Goal: Information Seeking & Learning: Learn about a topic

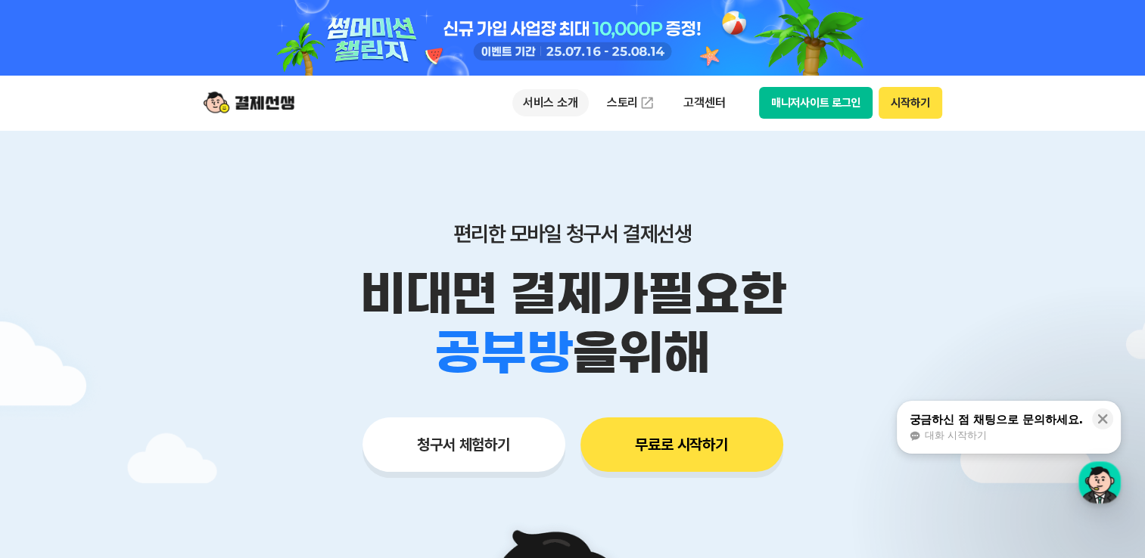
click at [548, 96] on p "서비스 소개" at bounding box center [550, 102] width 76 height 27
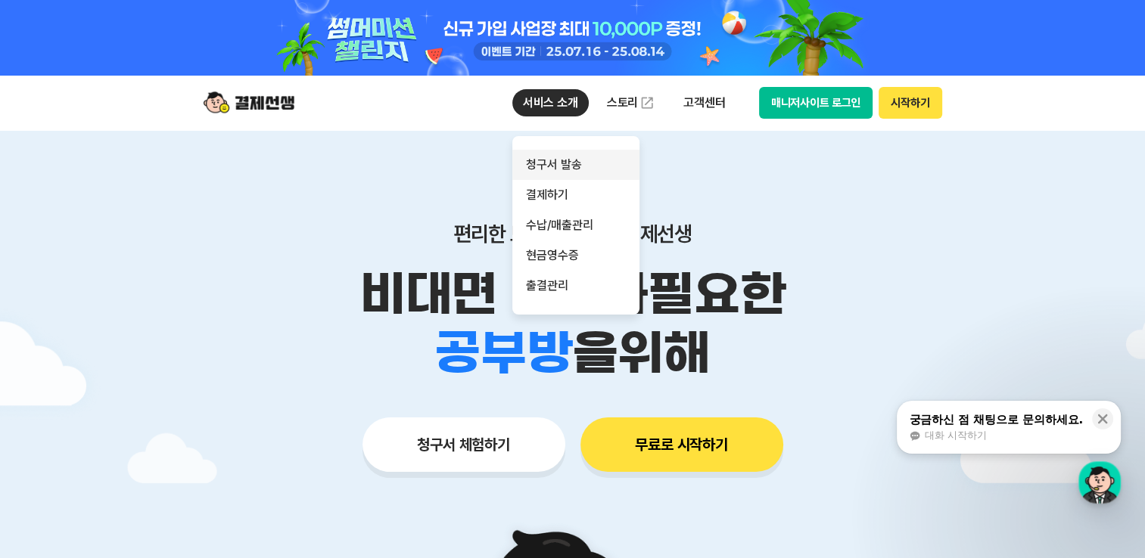
click at [565, 171] on link "청구서 발송" at bounding box center [575, 165] width 127 height 30
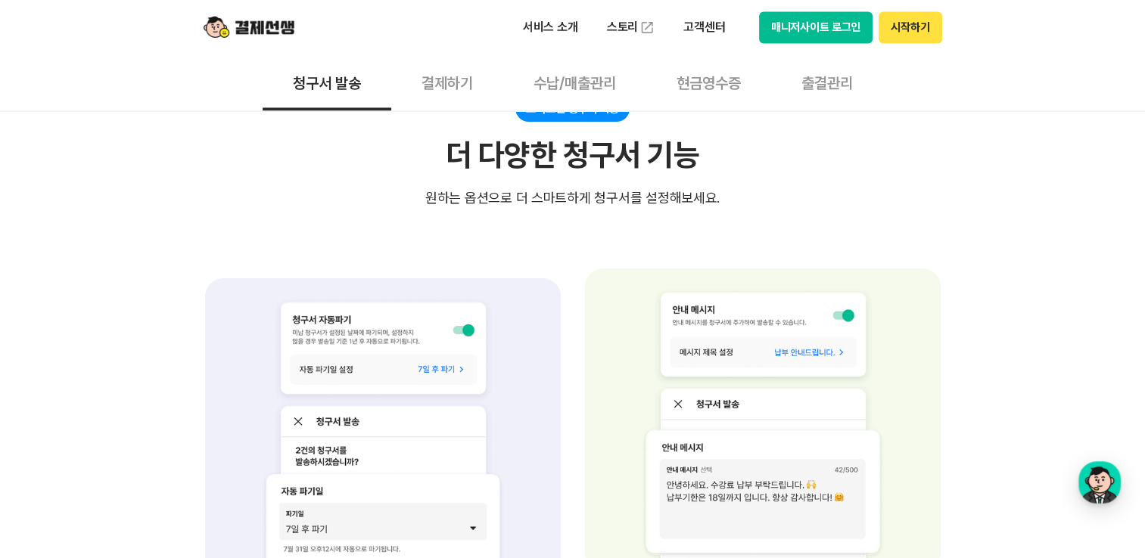
scroll to position [2195, 0]
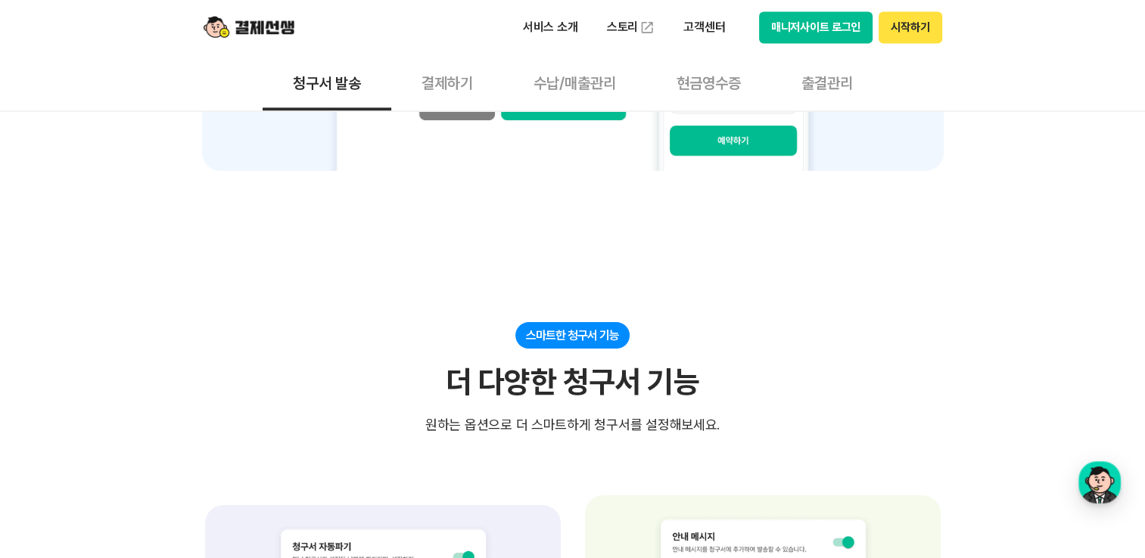
click at [451, 91] on button "결제하기" at bounding box center [447, 82] width 112 height 56
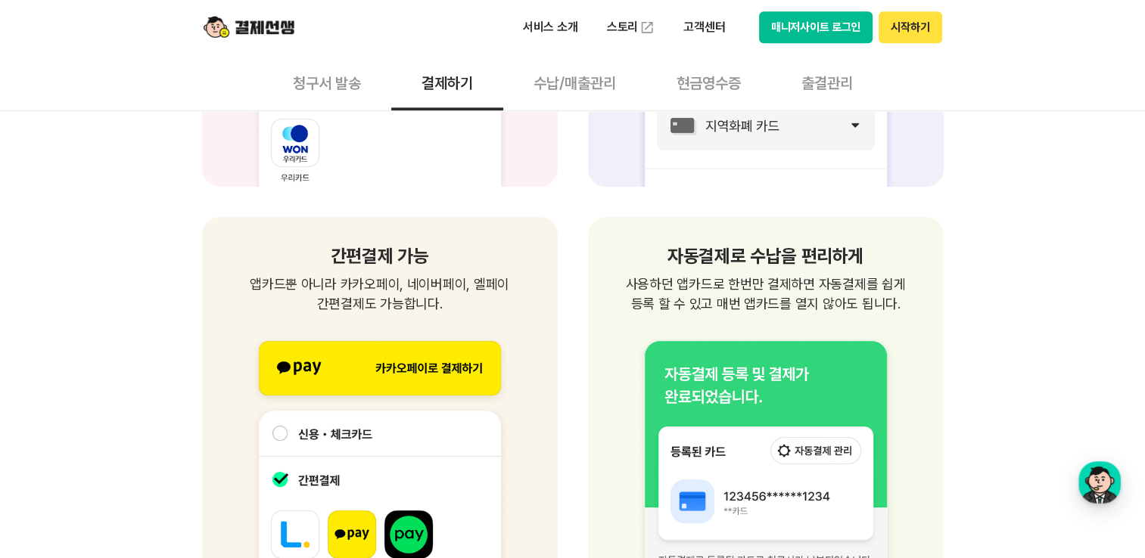
scroll to position [1589, 0]
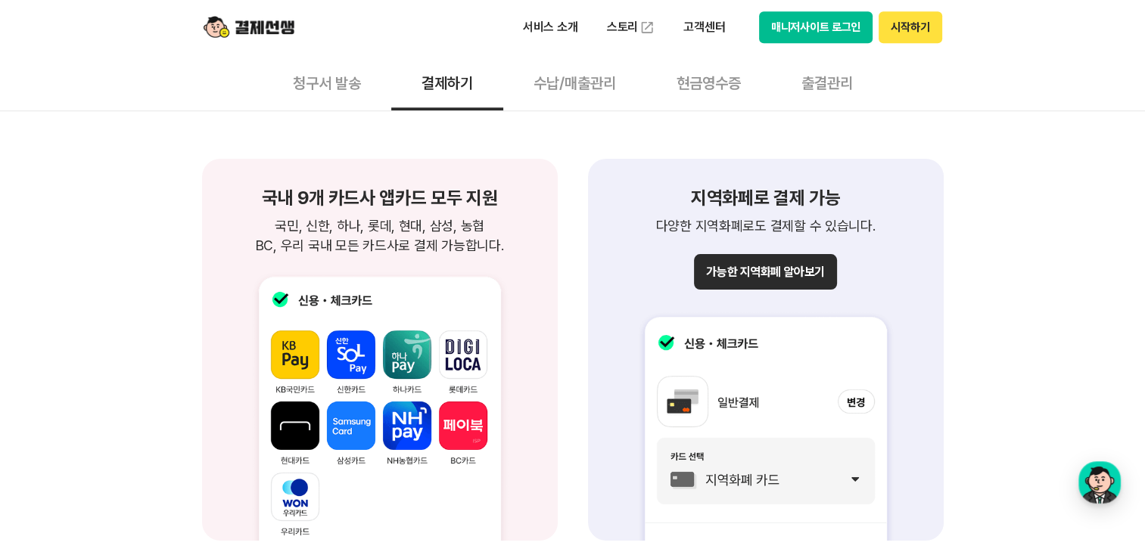
click at [807, 277] on button "가능한 지역화폐 알아보기" at bounding box center [765, 272] width 142 height 36
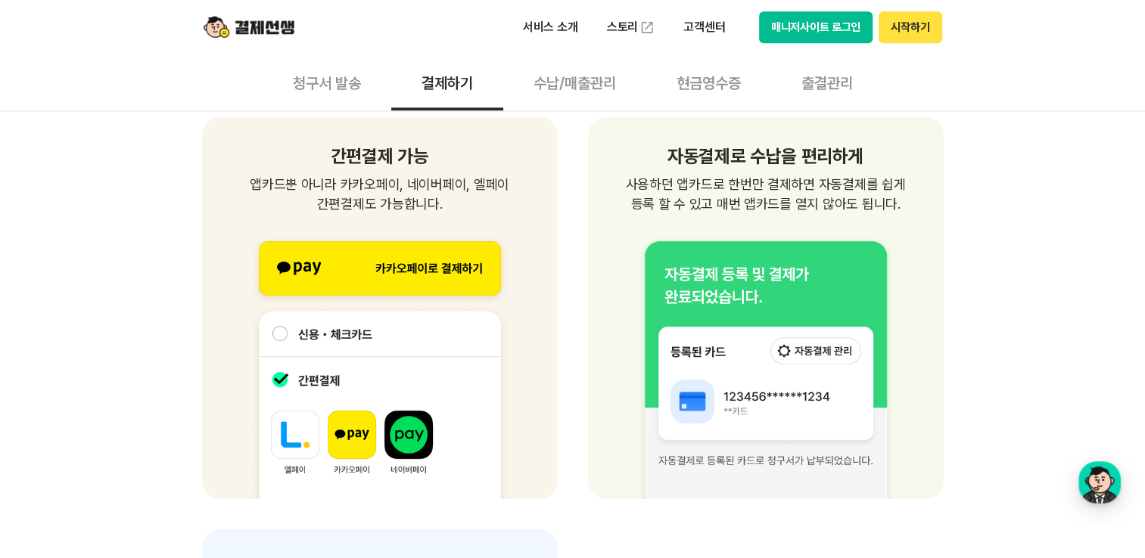
scroll to position [2043, 0]
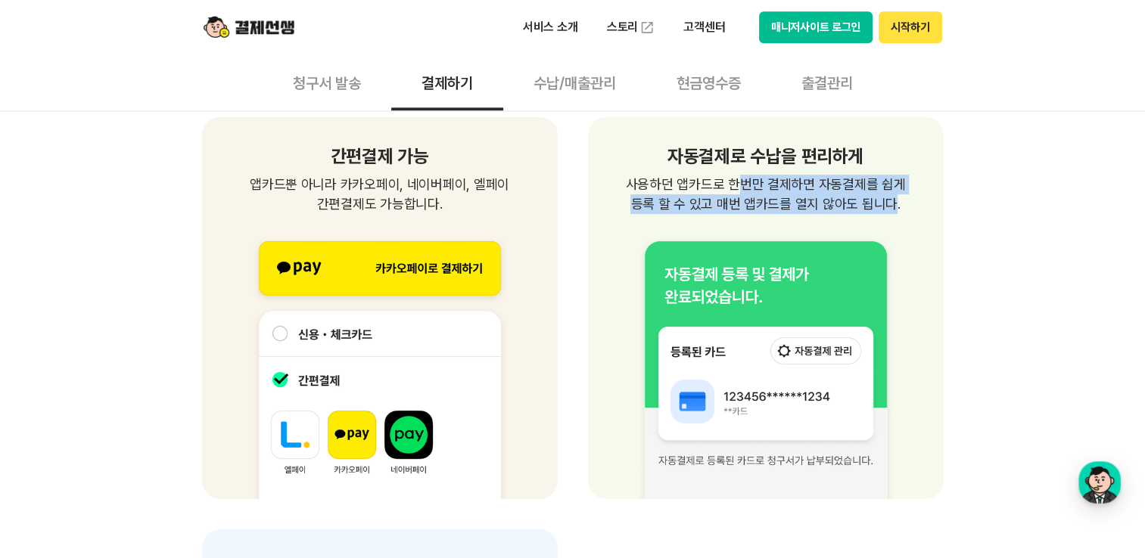
drag, startPoint x: 787, startPoint y: 185, endPoint x: 886, endPoint y: 210, distance: 102.2
click at [886, 210] on p "사용하던 앱카드로 한번만 결제하면 자동결제를 쉽게 등록 할 수 있고 매번 앱카드를 열지 않아도 됩니다." at bounding box center [765, 194] width 319 height 39
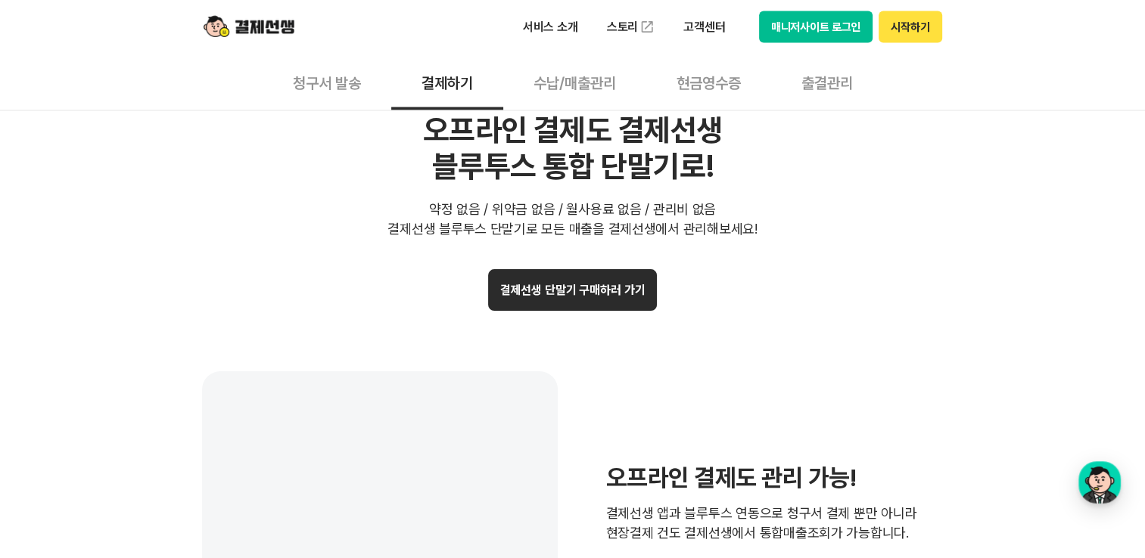
scroll to position [2951, 0]
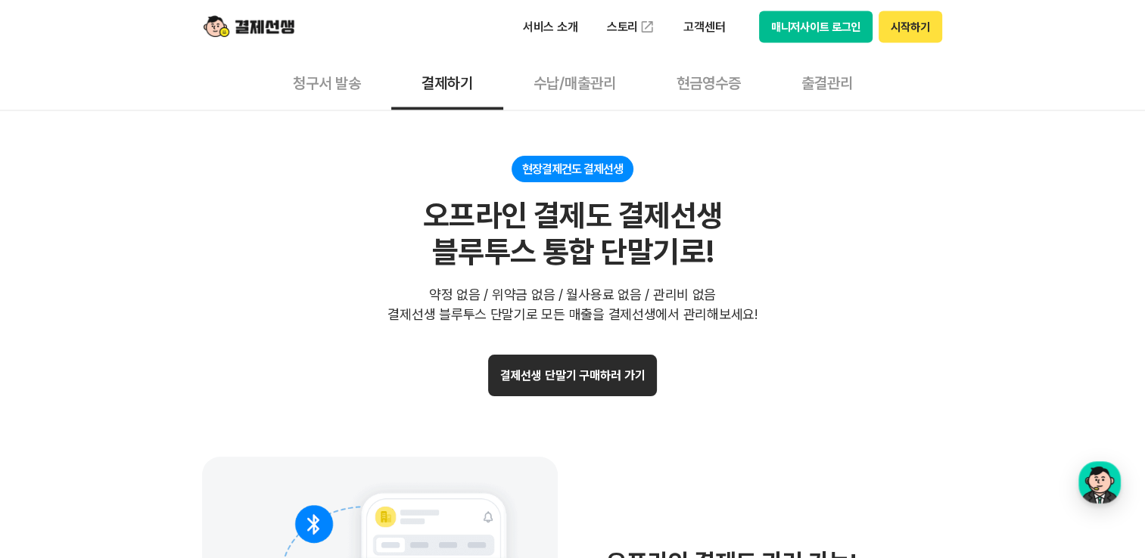
click at [718, 88] on button "현금영수증" at bounding box center [708, 82] width 125 height 56
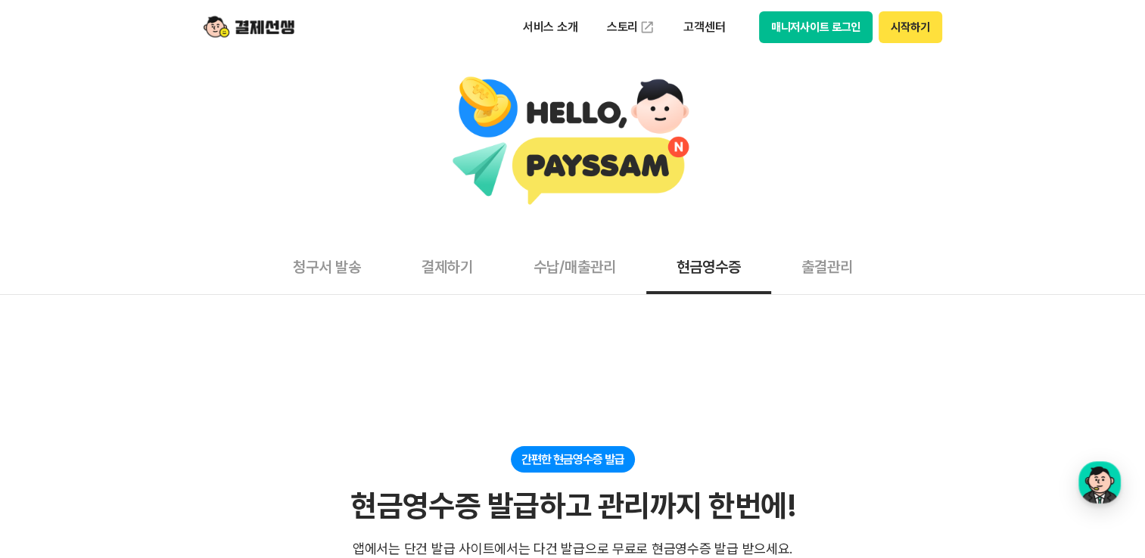
scroll to position [227, 0]
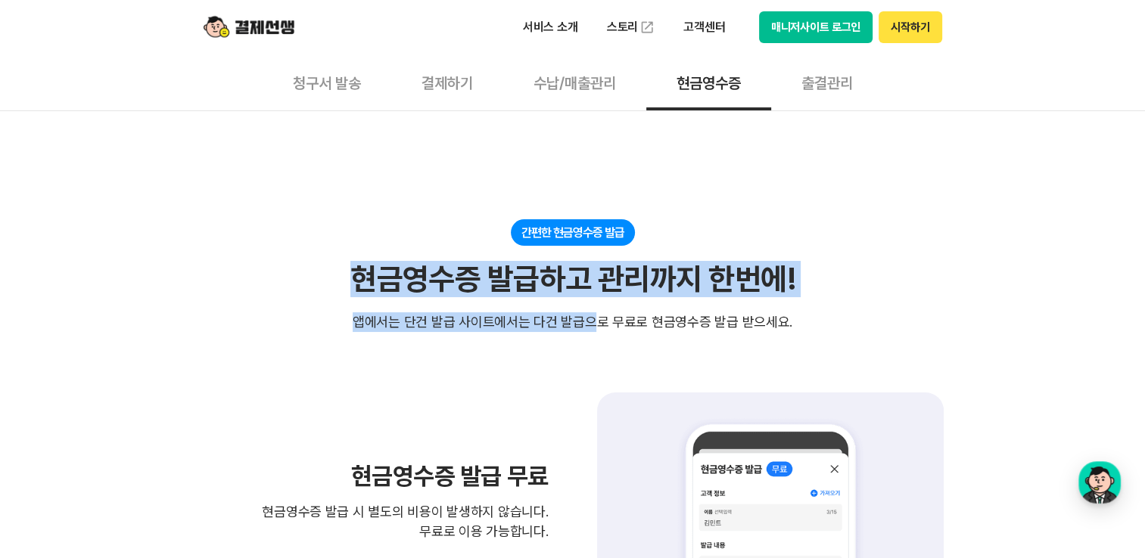
drag, startPoint x: 364, startPoint y: 292, endPoint x: 596, endPoint y: 316, distance: 232.8
click at [596, 316] on div "간편한 현금영수증 발급 현금영수증 발급하고 관리까지 한번에! 현금영수증 발급하고 관리까지 한번에! 앱에서는 단건 발급 사이트에서는 다건 발급으…" at bounding box center [573, 275] width 742 height 113
click at [596, 316] on div "앱에서는 단건 발급 사이트에서는 다건 발급으로 무료로 현금영수증 발급 받으세요." at bounding box center [573, 323] width 440 height 20
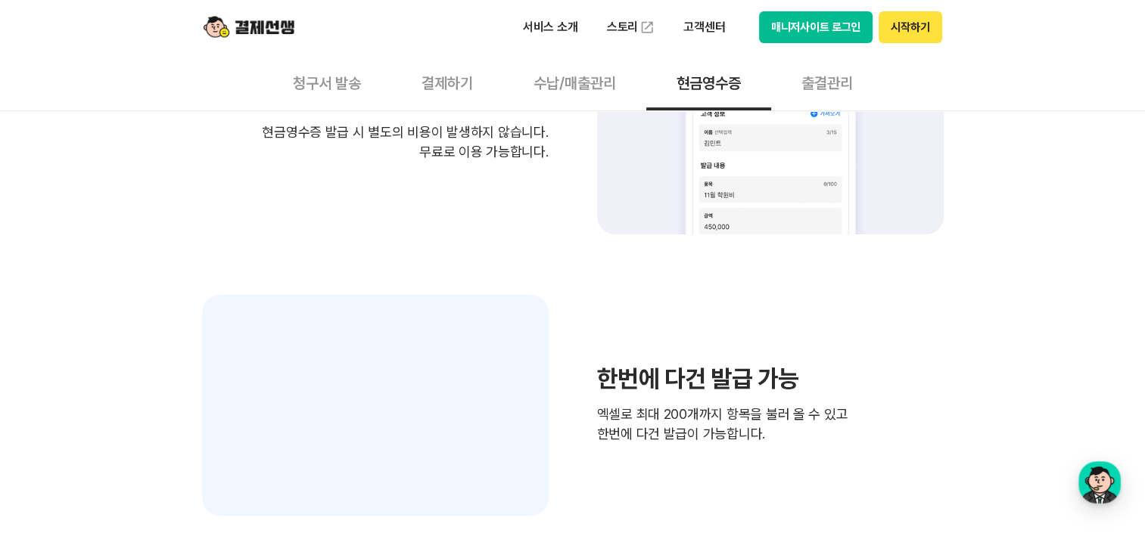
scroll to position [757, 0]
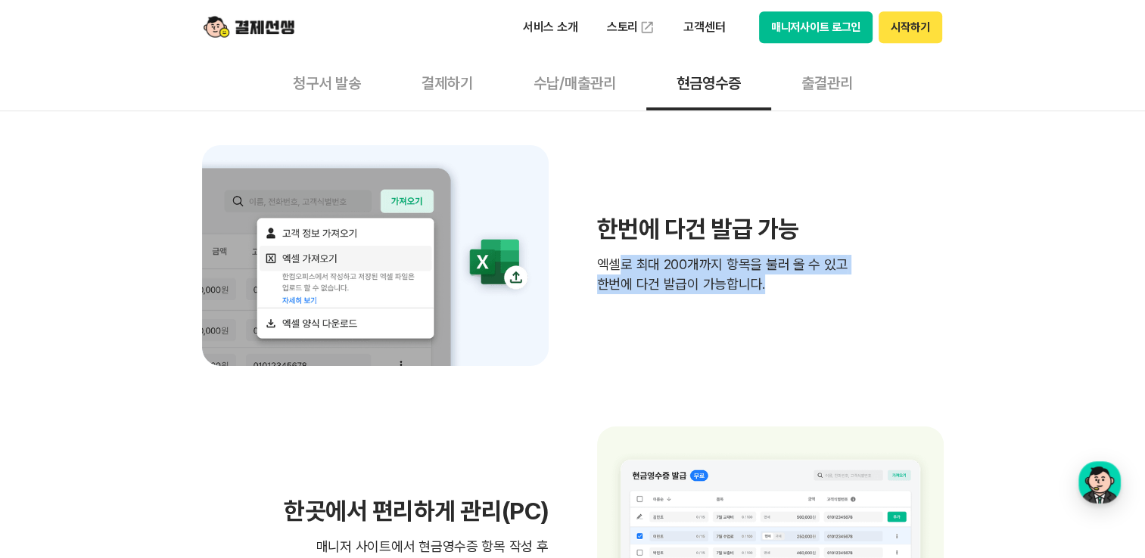
drag, startPoint x: 625, startPoint y: 265, endPoint x: 779, endPoint y: 298, distance: 157.2
click at [779, 298] on div "한번에 다건 발급 가능 엑셀로 최대 200개까지 항목을 불러 올 수 있고 한번에 다건 발급이 가능합니다." at bounding box center [573, 256] width 742 height 222
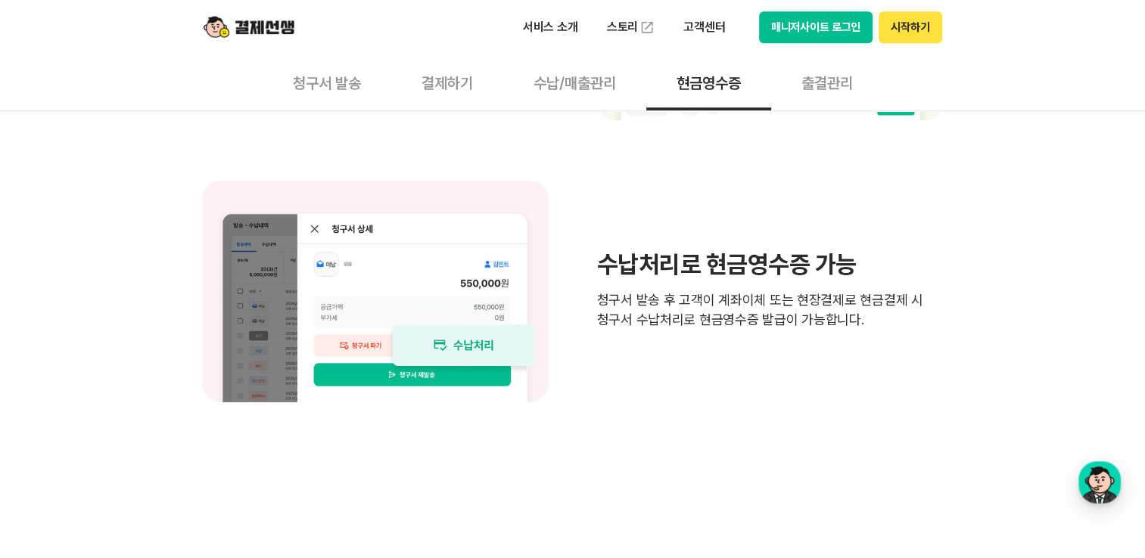
scroll to position [1286, 0]
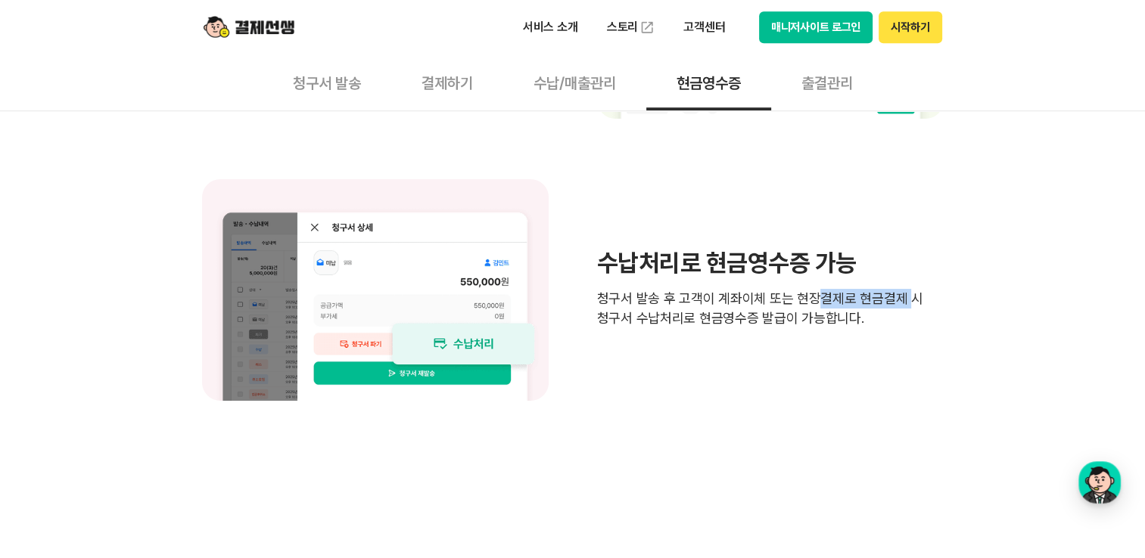
drag, startPoint x: 808, startPoint y: 303, endPoint x: 904, endPoint y: 303, distance: 95.4
click at [904, 303] on p "청구서 발송 후 고객이 계좌이체 또는 현장결제로 현금결제 시 청구서 수납처리로 현금영수증 발급이 가능합니다." at bounding box center [770, 308] width 347 height 39
drag, startPoint x: 904, startPoint y: 303, endPoint x: 838, endPoint y: 328, distance: 69.7
click at [838, 328] on div "수납처리로 현금영수증 가능 청구서 발송 후 고객이 계좌이체 또는 현장결제로 현금결제 시 청구서 수납처리로 현금영수증 발급이 가능합니다." at bounding box center [573, 290] width 742 height 222
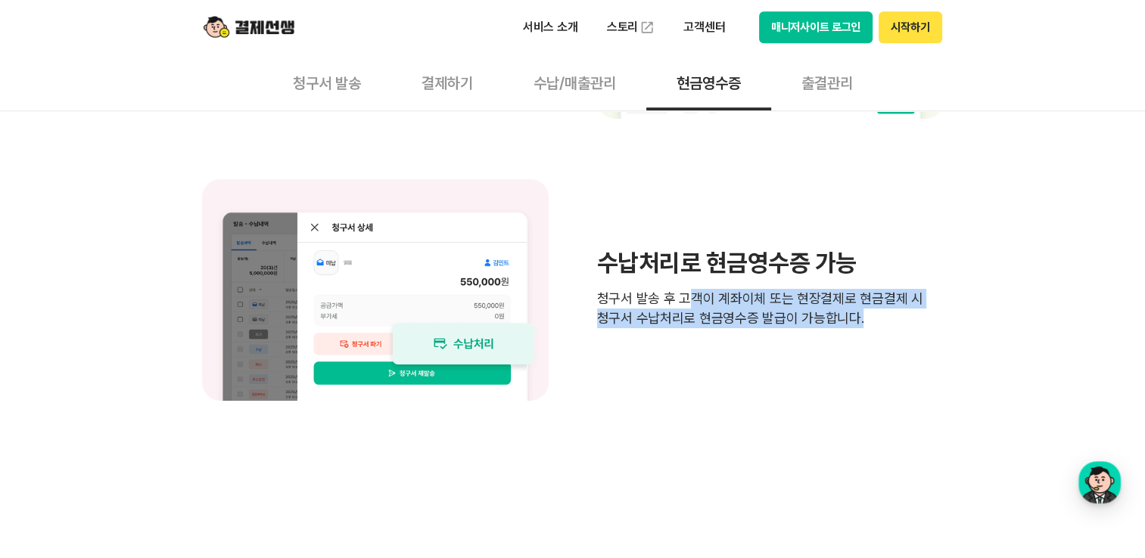
drag, startPoint x: 688, startPoint y: 300, endPoint x: 885, endPoint y: 315, distance: 197.3
click at [885, 315] on p "청구서 발송 후 고객이 계좌이체 또는 현장결제로 현금결제 시 청구서 수납처리로 현금영수증 발급이 가능합니다." at bounding box center [770, 308] width 347 height 39
drag, startPoint x: 885, startPoint y: 315, endPoint x: 907, endPoint y: 322, distance: 23.0
click at [907, 322] on p "청구서 발송 후 고객이 계좌이체 또는 현장결제로 현금결제 시 청구서 수납처리로 현금영수증 발급이 가능합니다." at bounding box center [770, 308] width 347 height 39
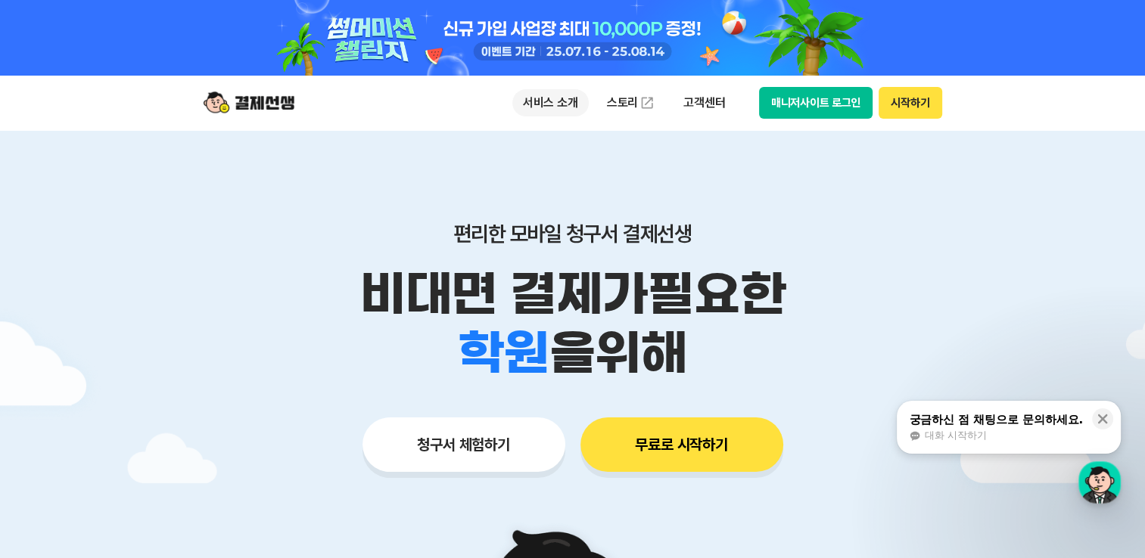
click at [555, 103] on p "서비스 소개" at bounding box center [550, 102] width 76 height 27
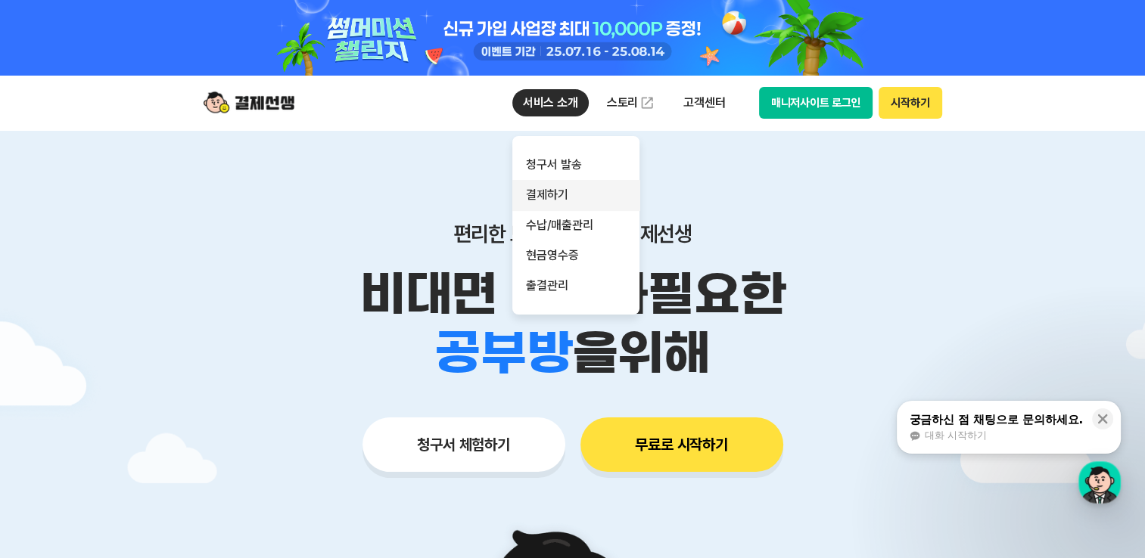
click at [557, 192] on link "결제하기" at bounding box center [575, 195] width 127 height 30
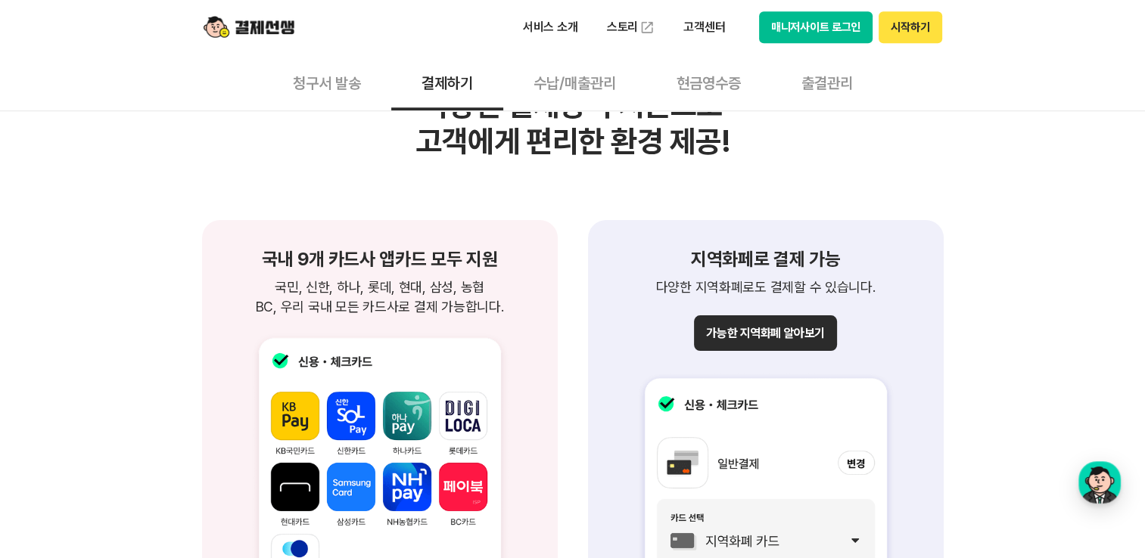
scroll to position [1514, 0]
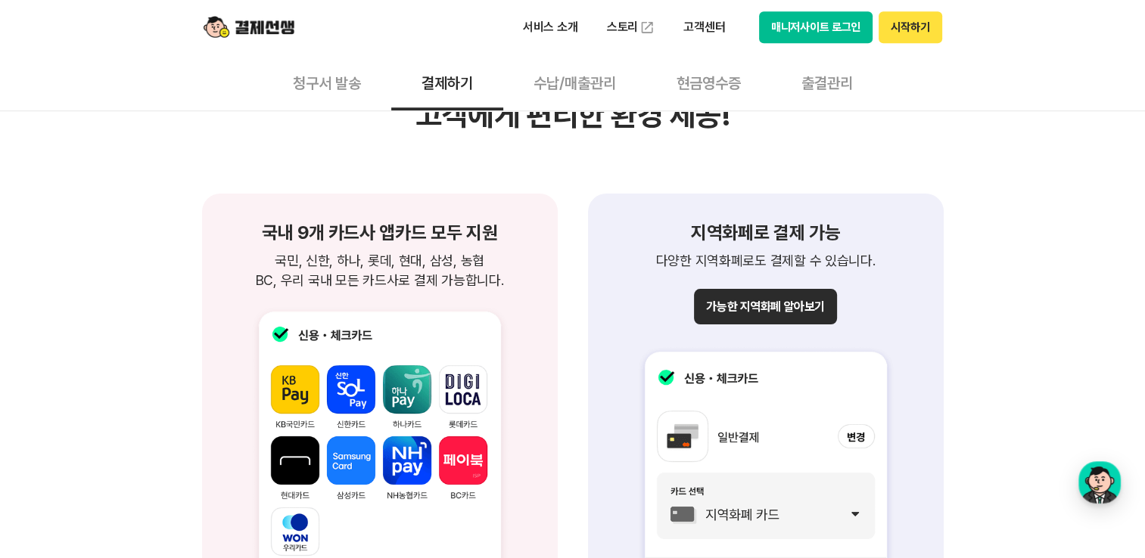
scroll to position [1589, 0]
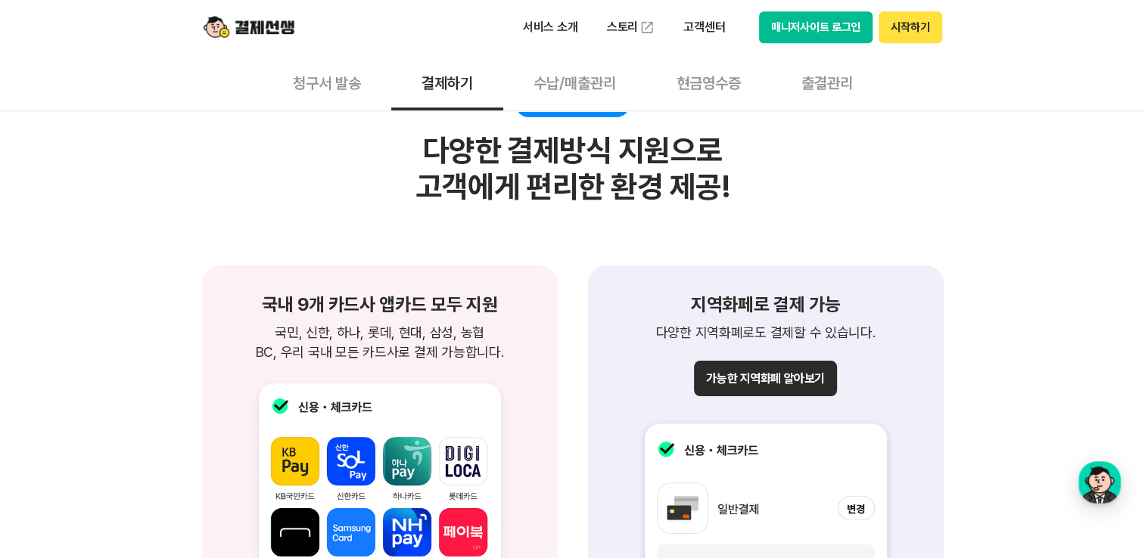
scroll to position [1438, 0]
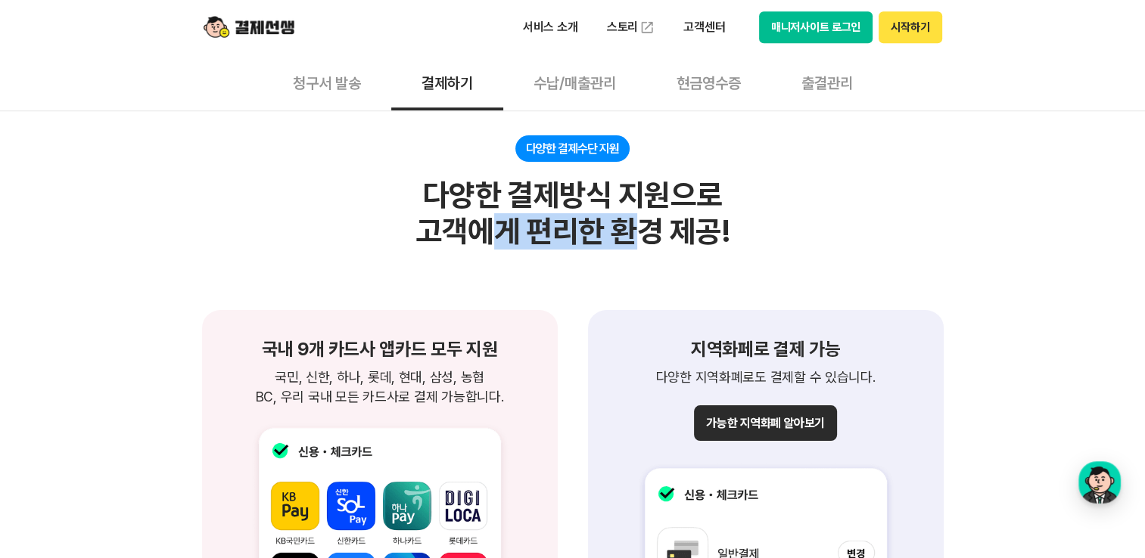
drag, startPoint x: 502, startPoint y: 230, endPoint x: 645, endPoint y: 225, distance: 143.1
click at [645, 225] on div "다양한 결제방식 지원으로 고객에게 편리한 환경 제공!" at bounding box center [572, 213] width 314 height 73
drag, startPoint x: 645, startPoint y: 225, endPoint x: 633, endPoint y: 274, distance: 50.7
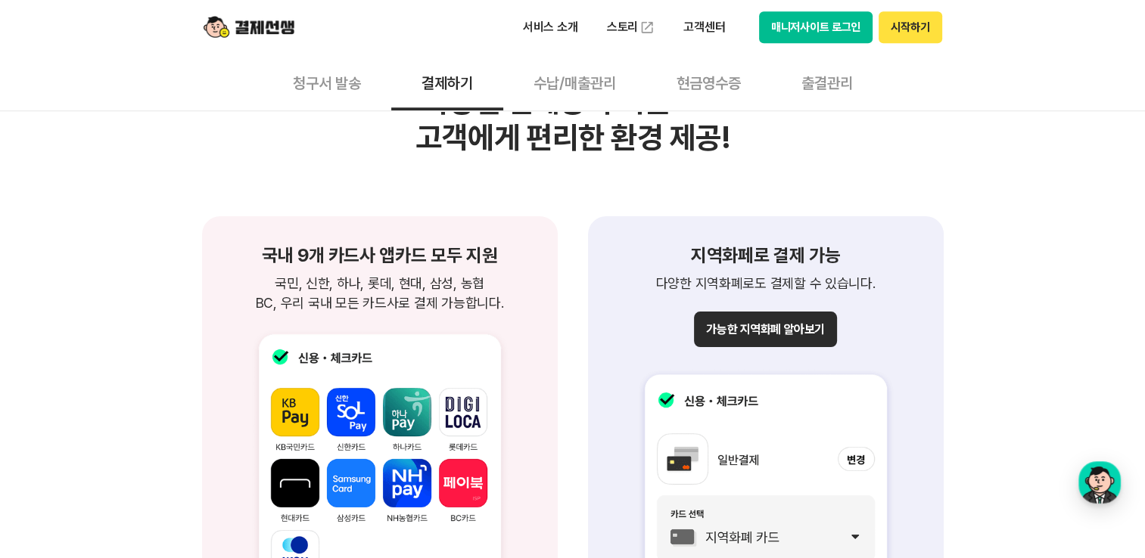
scroll to position [1362, 0]
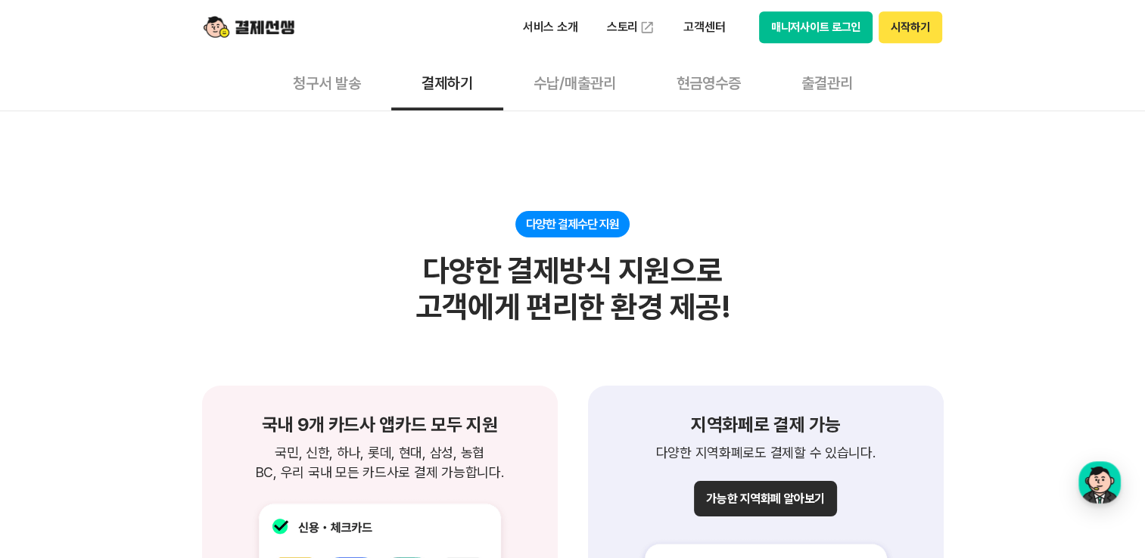
click at [238, 20] on img at bounding box center [249, 27] width 91 height 29
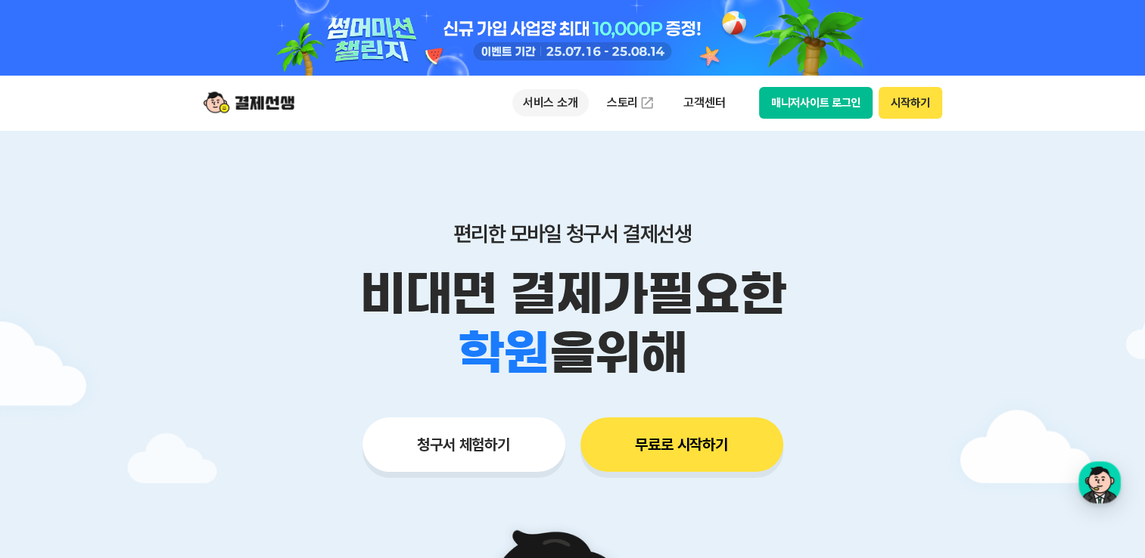
click at [557, 101] on p "서비스 소개" at bounding box center [550, 102] width 76 height 27
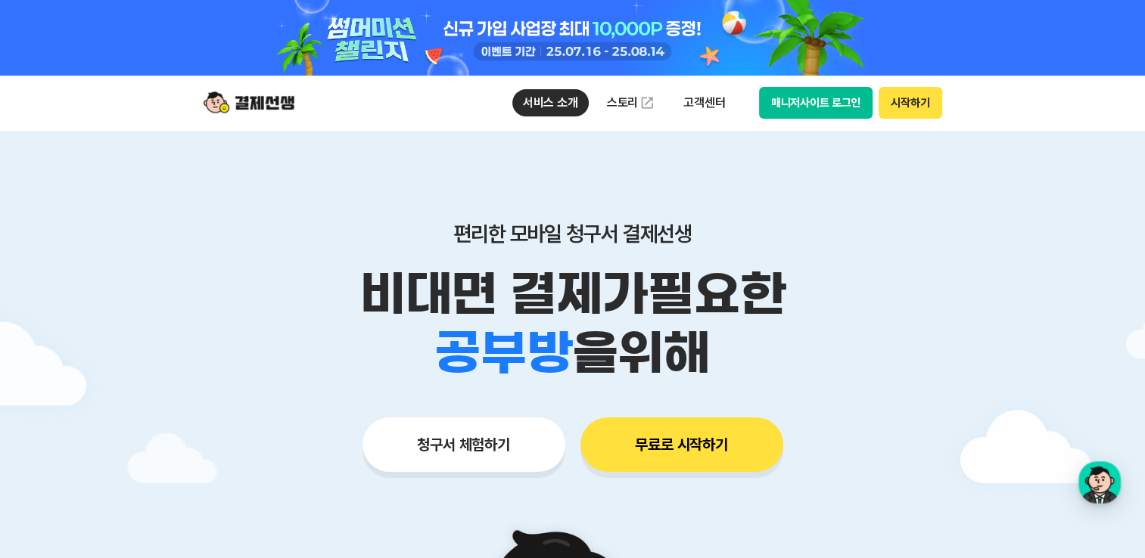
click at [870, 200] on div "편리한 모바일 청구서 결제선생 비대면 결제가 필요한 학원 공부방 호텔 쇼핑몰 병원 배달 보험사 항공사 골프장 을 위해 청구서 체험하기 무료로 …" at bounding box center [572, 317] width 775 height 374
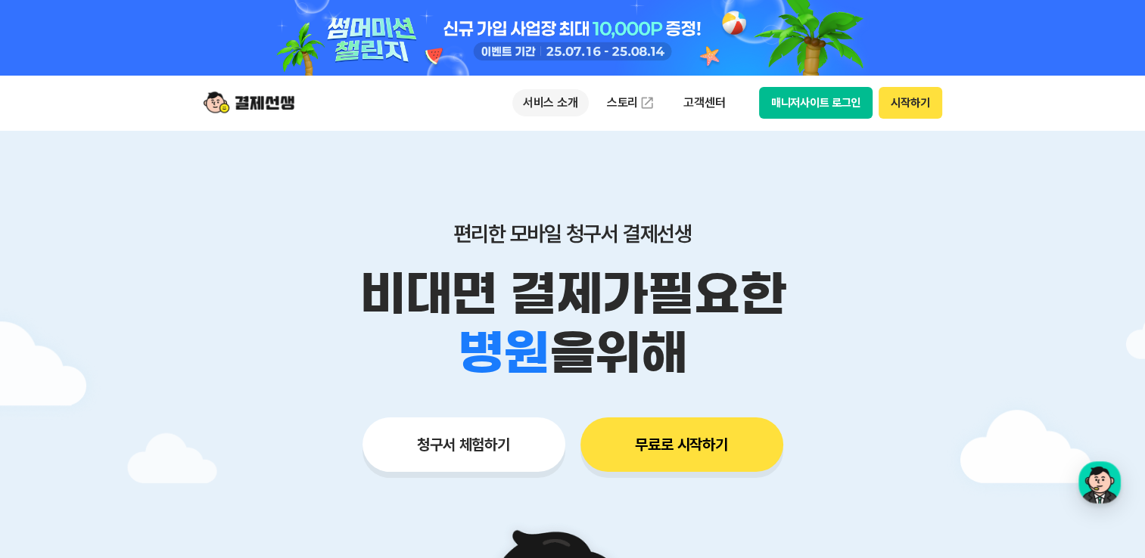
click at [573, 105] on p "서비스 소개" at bounding box center [550, 102] width 76 height 27
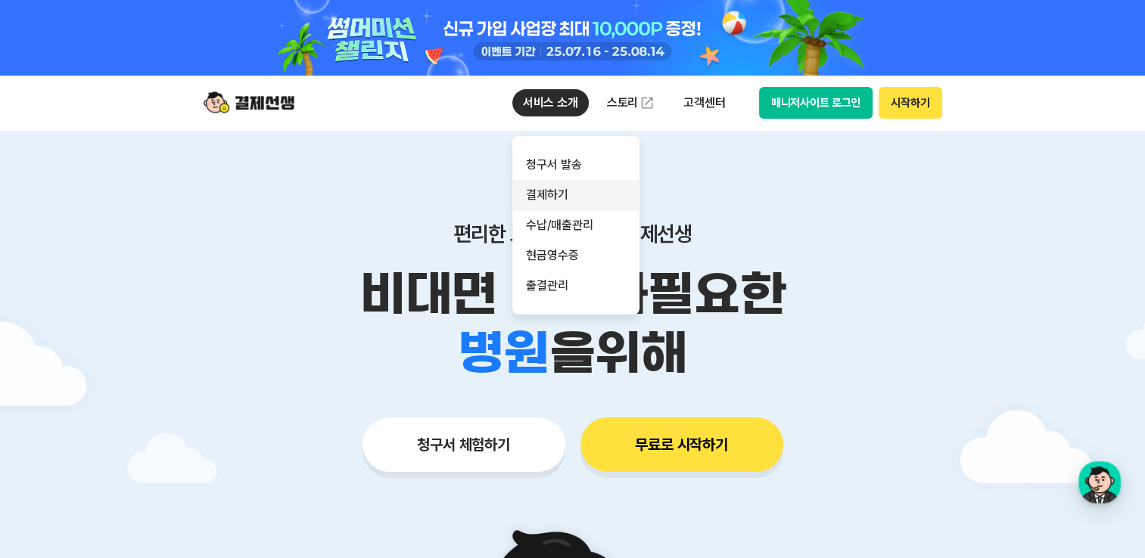
click at [572, 194] on link "결제하기" at bounding box center [575, 195] width 127 height 30
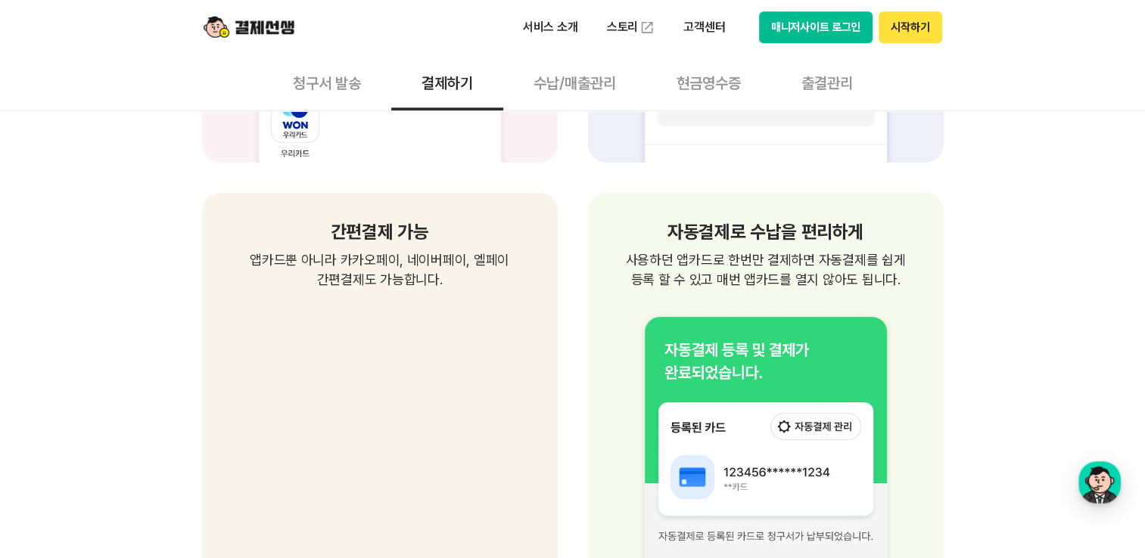
scroll to position [1968, 0]
